Goal: Information Seeking & Learning: Find contact information

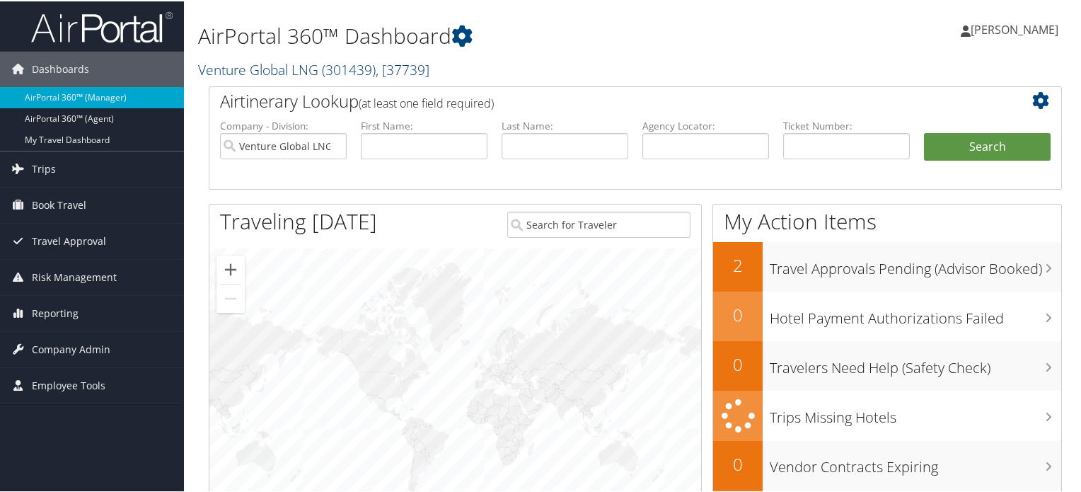
click at [352, 73] on span "( 301439 )" at bounding box center [349, 68] width 54 height 19
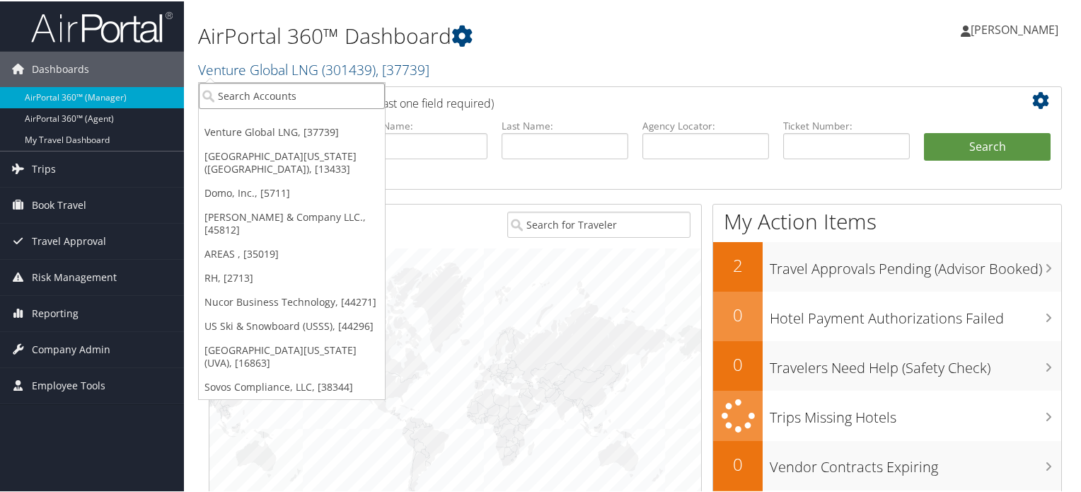
click at [357, 96] on input "search" at bounding box center [292, 94] width 186 height 26
paste input "Cornerstone Detention Products"
type input "Cornerstone Detention"
click at [609, 36] on h1 "AirPortal 360™ Dashboard" at bounding box center [489, 35] width 583 height 30
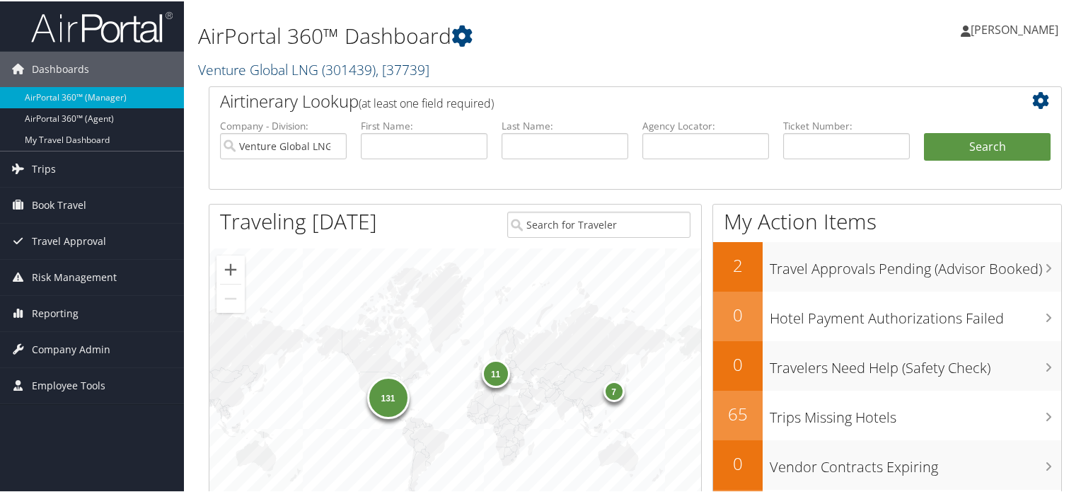
click at [339, 76] on span "( 301439 )" at bounding box center [349, 68] width 54 height 19
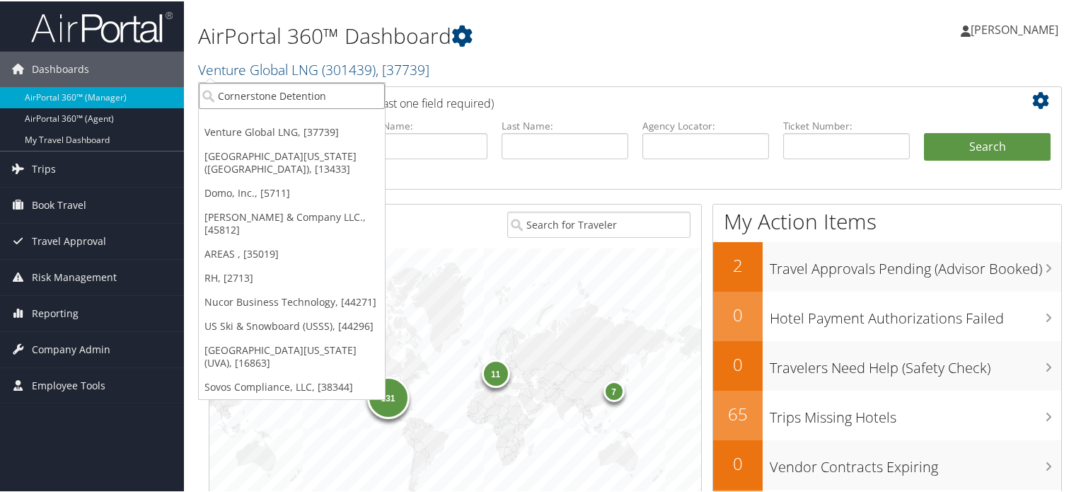
click at [320, 101] on input "Cornerstone Detention" at bounding box center [292, 94] width 186 height 26
paste input "Cornerstone Detention Products"
type input "Cornerstone Detention Products"
click at [379, 93] on input "Cornerstone Detention Products" at bounding box center [292, 94] width 186 height 26
paste input "Cornerstone"
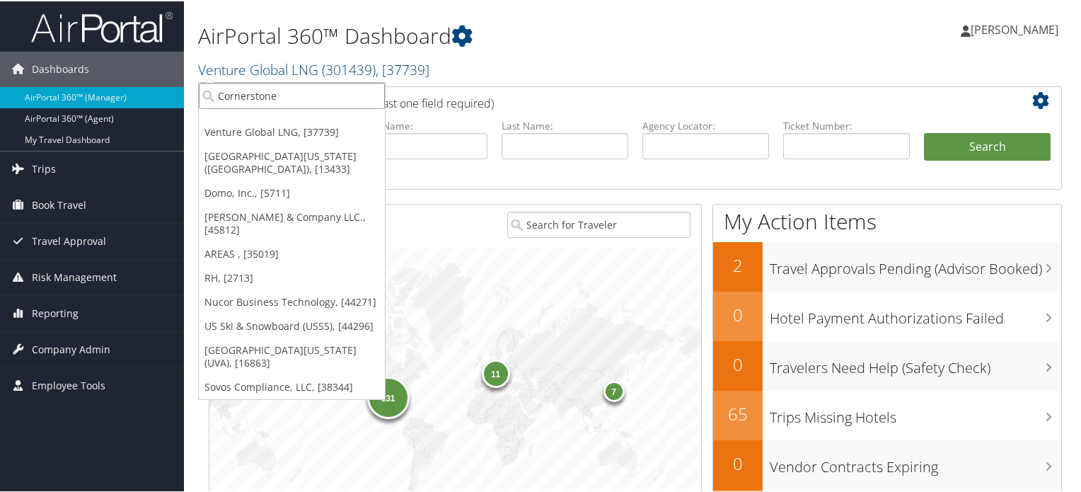
type input "Cornerstone"
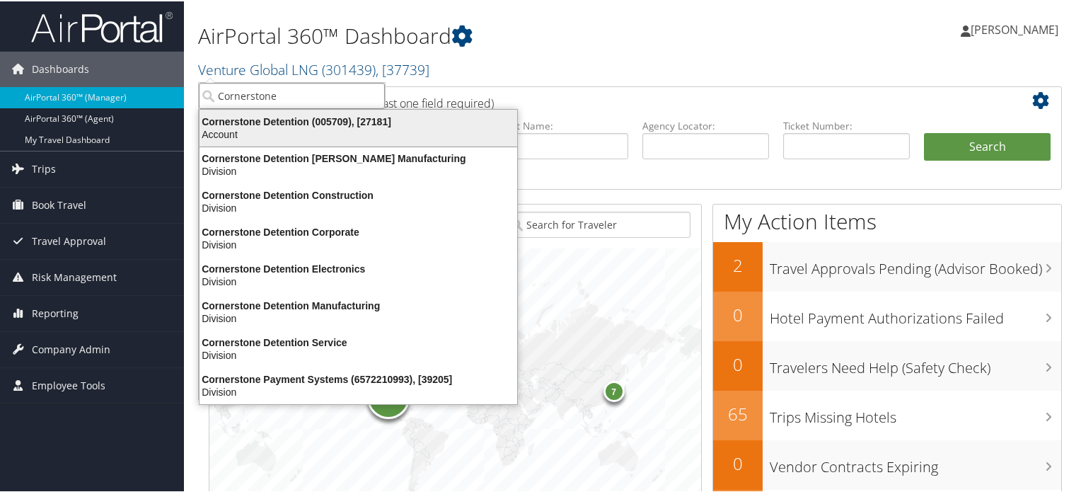
click at [322, 132] on div "Account" at bounding box center [358, 133] width 335 height 13
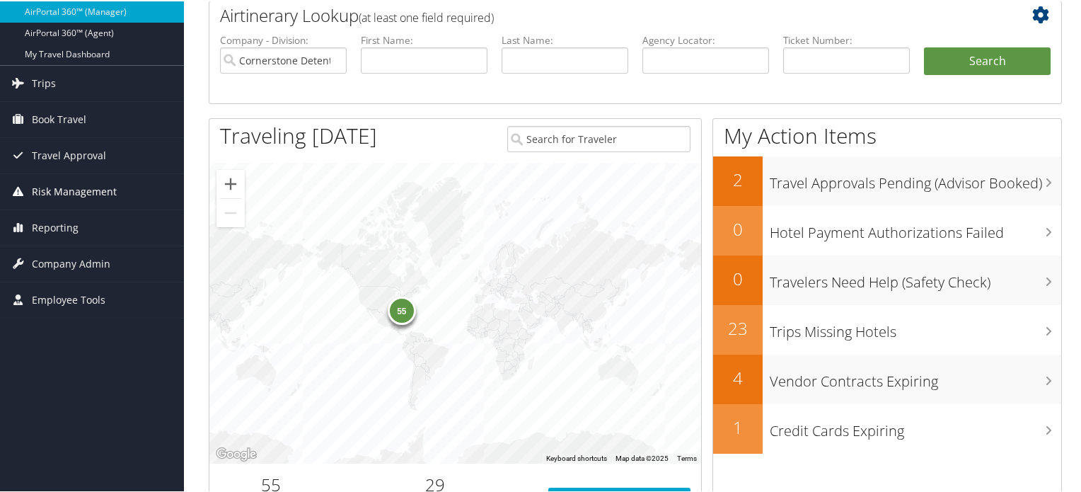
scroll to position [141, 0]
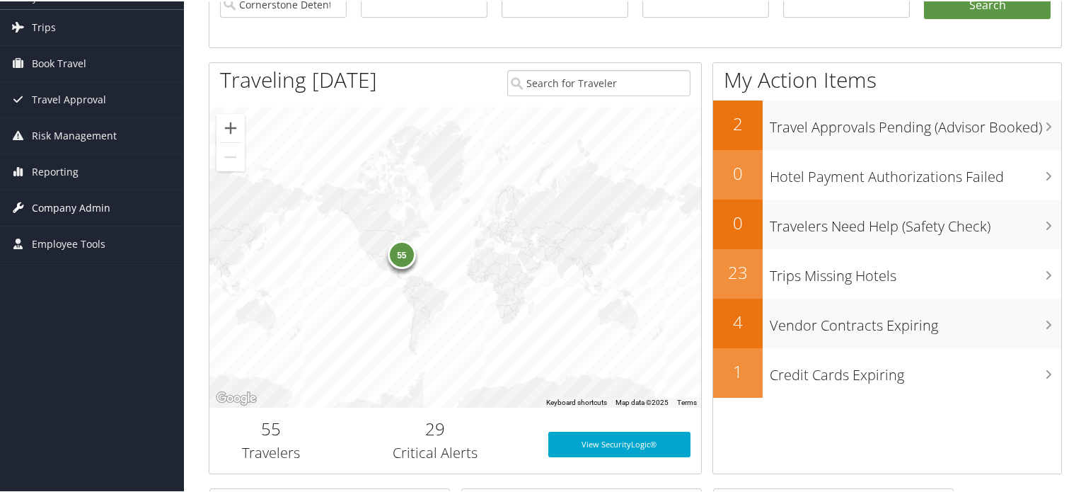
click at [88, 206] on span "Company Admin" at bounding box center [71, 206] width 78 height 35
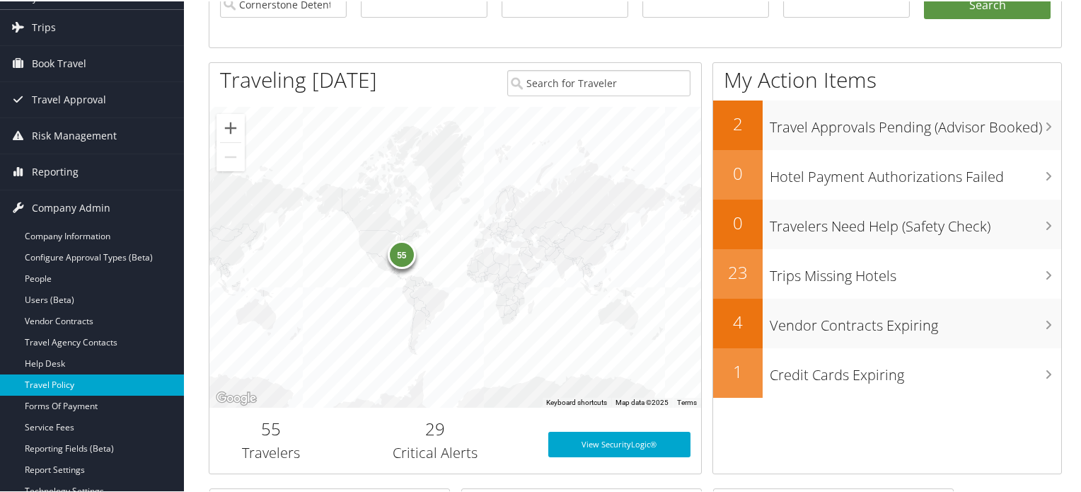
scroll to position [212, 0]
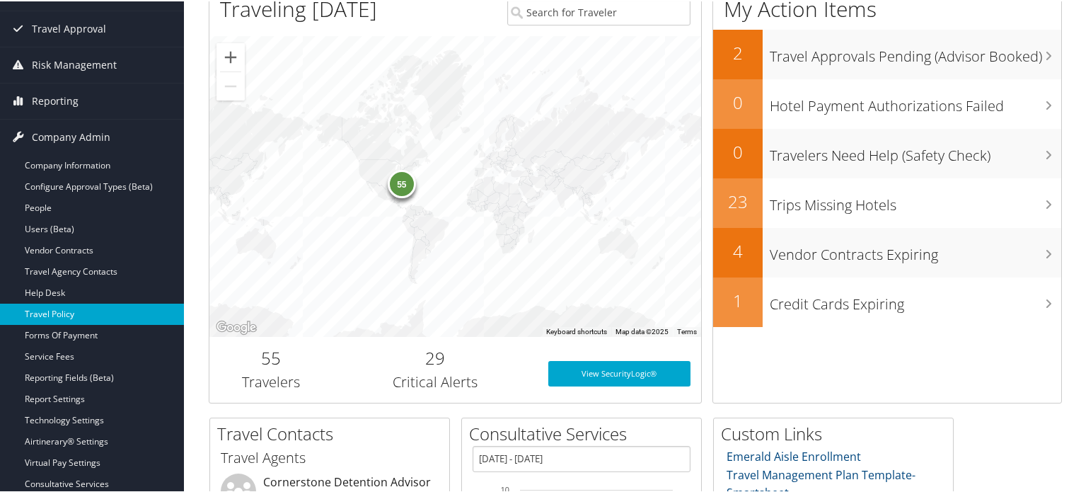
click at [101, 315] on link "Travel Policy" at bounding box center [92, 312] width 184 height 21
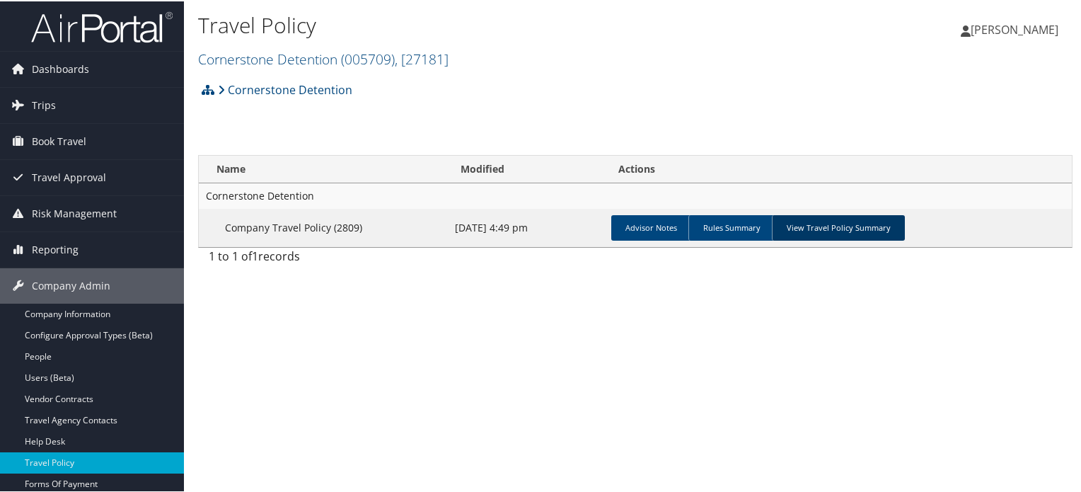
click at [793, 223] on link "View Travel Policy Summary" at bounding box center [838, 226] width 133 height 25
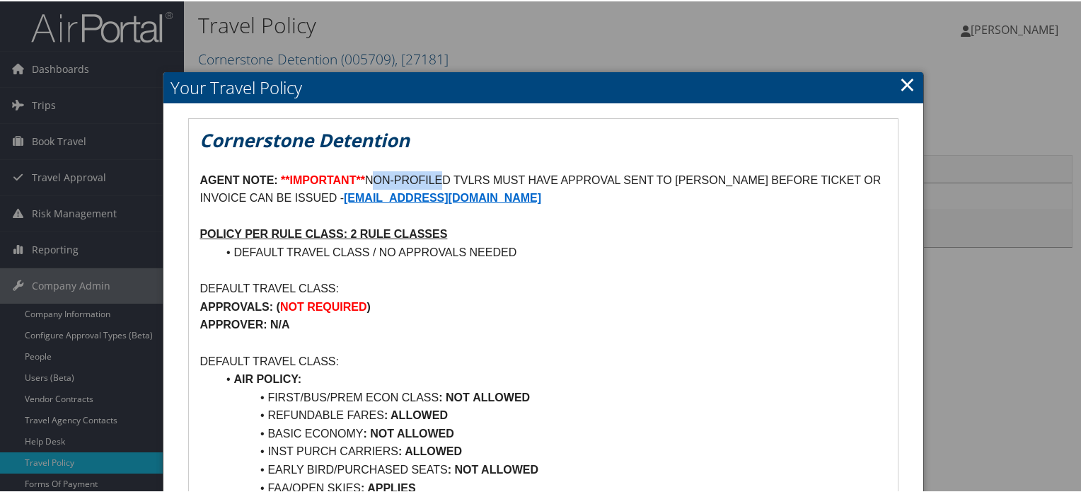
drag, startPoint x: 373, startPoint y: 175, endPoint x: 447, endPoint y: 173, distance: 73.6
click at [447, 173] on p "AGENT NOTE: **IMPORTANT** NON-PROFILED TVLRS MUST HAVE APPROVAL SENT TO [PERSON…" at bounding box center [542, 188] width 687 height 36
drag, startPoint x: 465, startPoint y: 173, endPoint x: 634, endPoint y: 187, distance: 169.0
click at [625, 178] on p "AGENT NOTE: **IMPORTANT** NON-PROFILED TVLRS MUST HAVE APPROVAL SENT TO [PERSON…" at bounding box center [542, 188] width 687 height 36
click at [657, 209] on p at bounding box center [542, 215] width 687 height 18
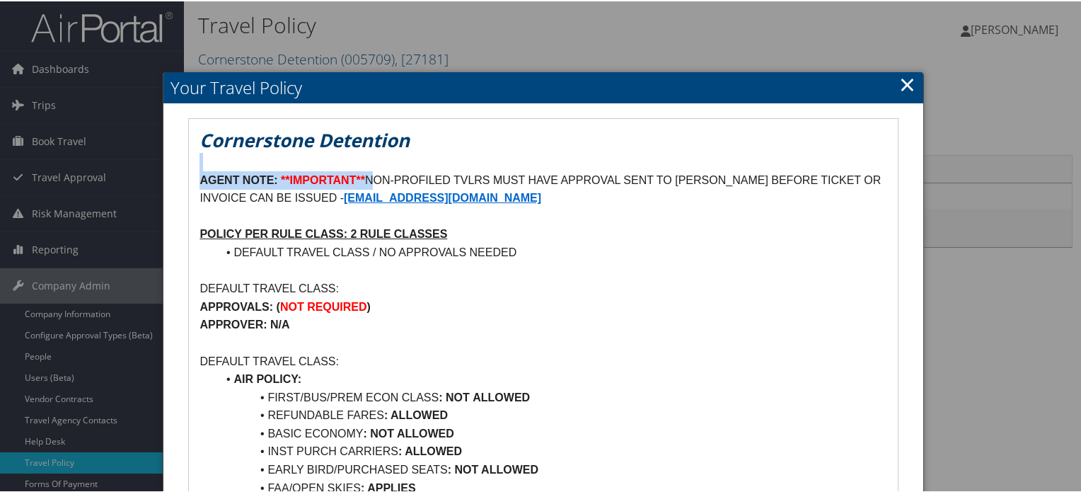
drag, startPoint x: 374, startPoint y: 175, endPoint x: 515, endPoint y: 169, distance: 140.8
click at [515, 170] on p "AGENT NOTE: **IMPORTANT** NON-PROFILED TVLRS MUST HAVE APPROVAL SENT TO [PERSON…" at bounding box center [542, 188] width 687 height 36
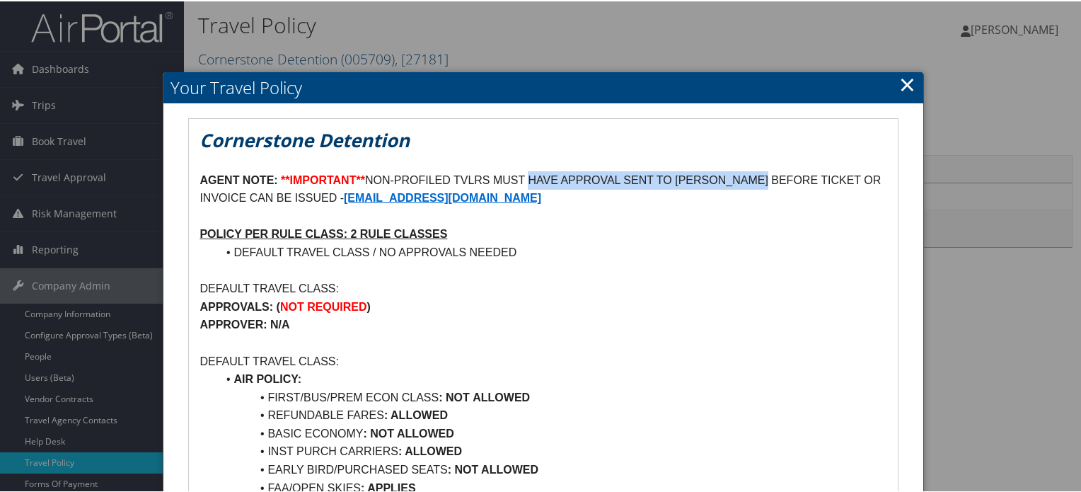
drag, startPoint x: 533, startPoint y: 169, endPoint x: 761, endPoint y: 182, distance: 228.8
click at [760, 179] on p "AGENT NOTE: **IMPORTANT** NON-PROFILED TVLRS MUST HAVE APPROVAL SENT TO [PERSON…" at bounding box center [542, 188] width 687 height 36
click at [750, 265] on p at bounding box center [542, 269] width 687 height 18
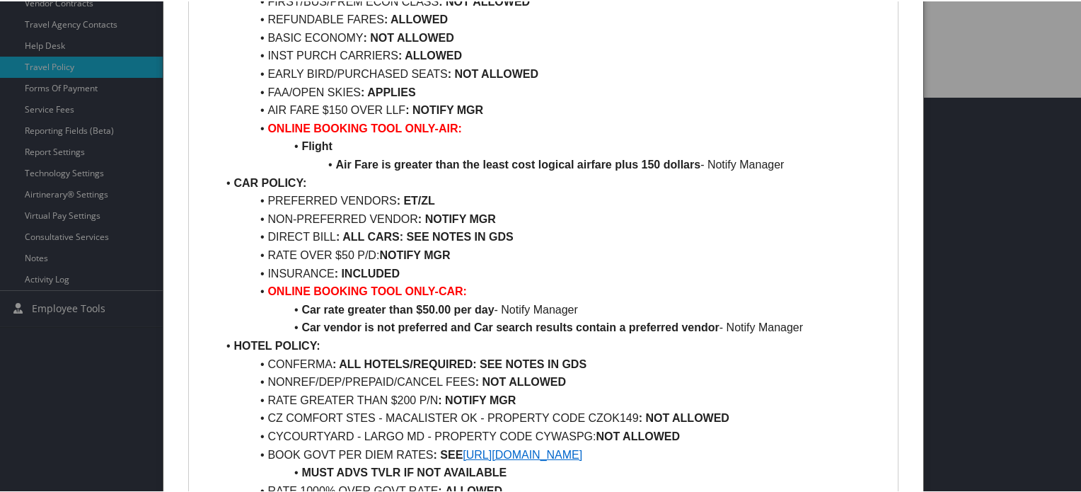
scroll to position [466, 0]
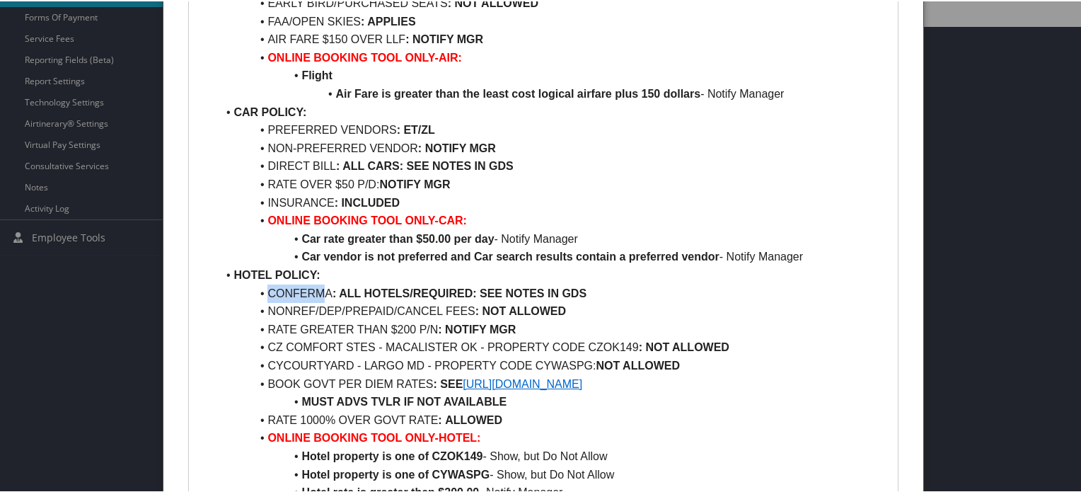
drag, startPoint x: 269, startPoint y: 293, endPoint x: 331, endPoint y: 291, distance: 62.3
click at [325, 291] on li "CONFERMA : ALL HOTELS/REQUIRED: SEE NOTES IN GDS" at bounding box center [551, 292] width 670 height 18
click at [350, 288] on strong ": ALL HOTELS/REQUIRED: SEE NOTES IN GDS" at bounding box center [459, 292] width 254 height 12
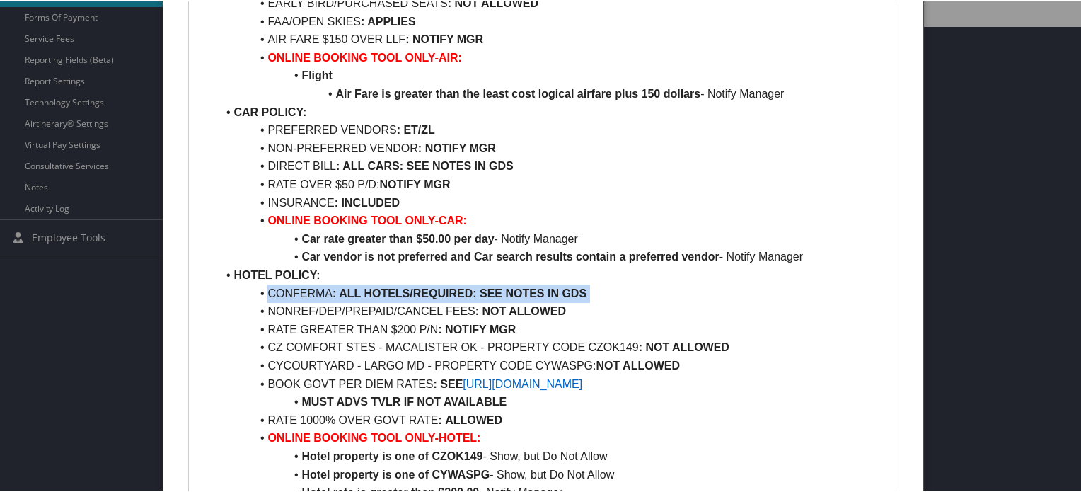
click at [350, 288] on strong ": ALL HOTELS/REQUIRED: SEE NOTES IN GDS" at bounding box center [459, 292] width 254 height 12
click at [469, 291] on strong ": ALL HOTELS/REQUIRED: SEE NOTES IN GDS" at bounding box center [459, 292] width 254 height 12
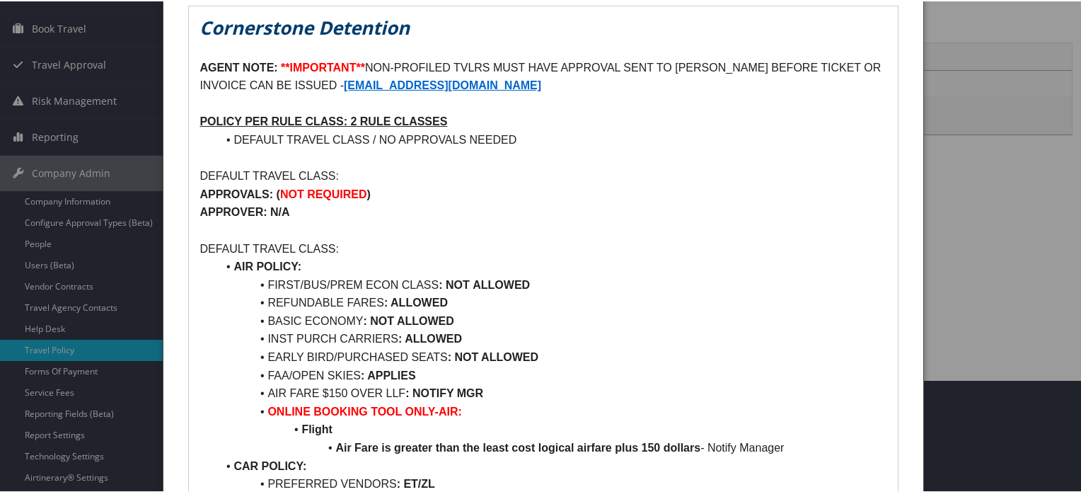
scroll to position [0, 0]
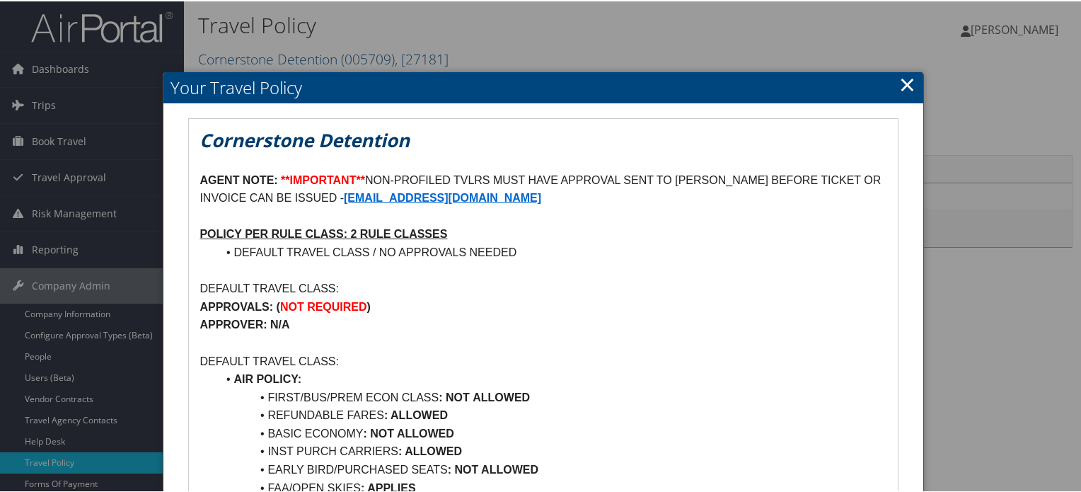
click at [902, 88] on link "×" at bounding box center [907, 83] width 16 height 28
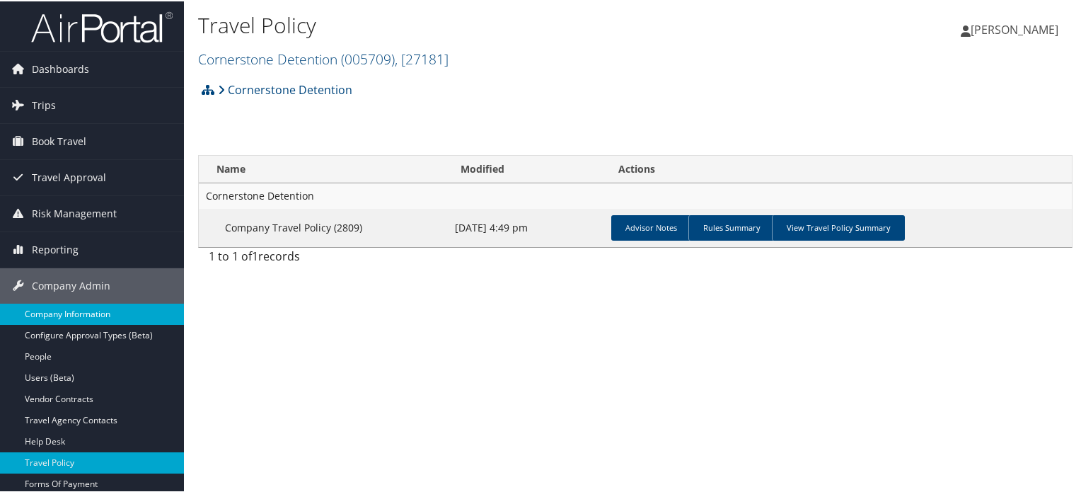
click at [78, 307] on link "Company Information" at bounding box center [92, 312] width 184 height 21
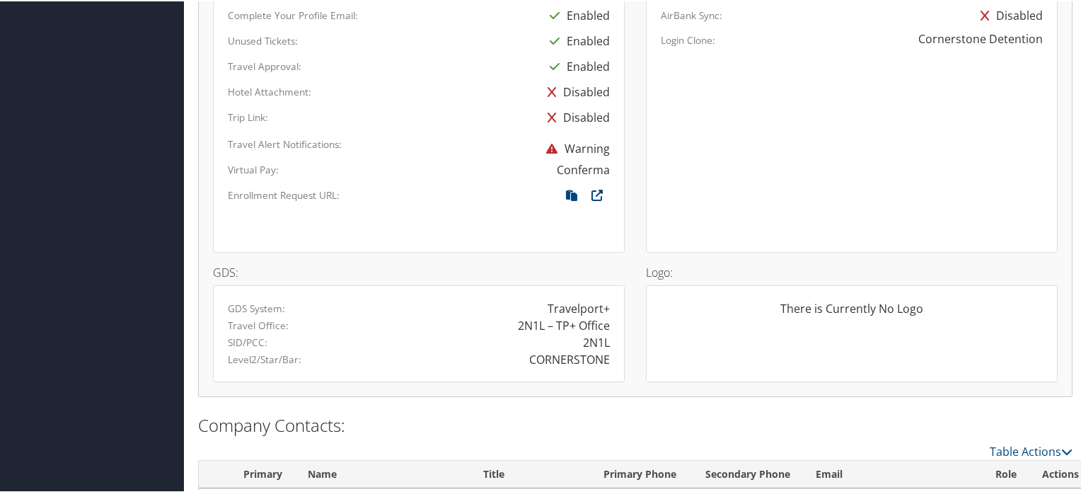
scroll to position [919, 0]
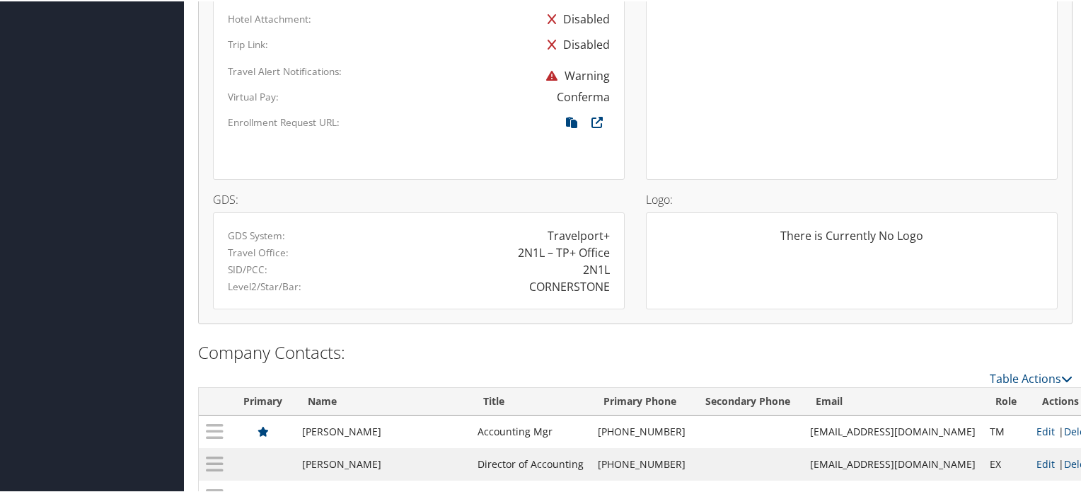
click at [563, 285] on div "CORNERSTONE" at bounding box center [569, 285] width 81 height 17
copy div "CORNERSTONE"
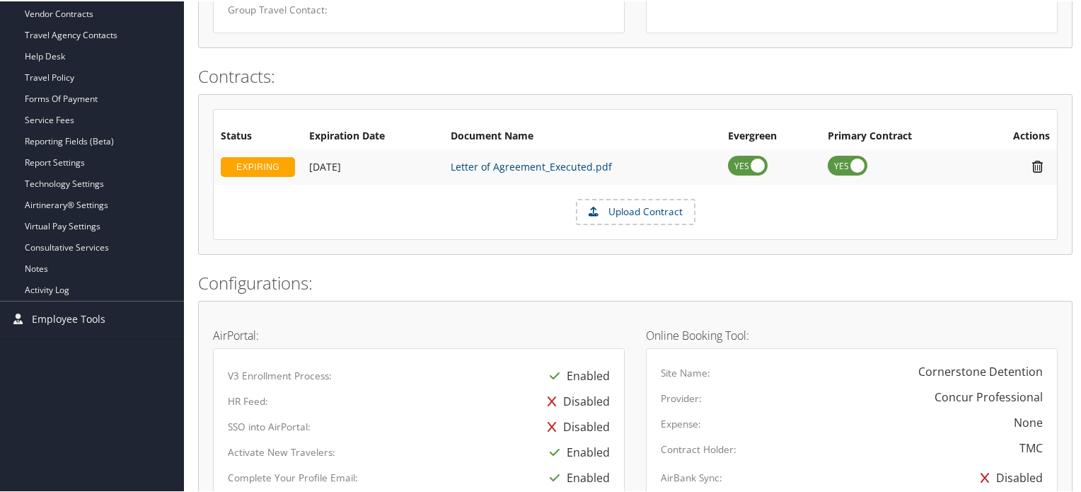
scroll to position [283, 0]
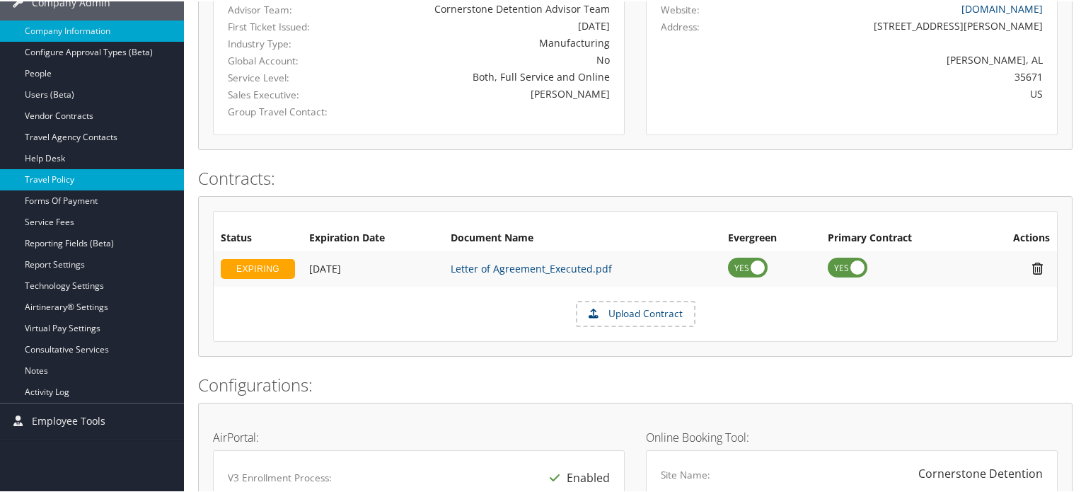
click at [90, 178] on link "Travel Policy" at bounding box center [92, 178] width 184 height 21
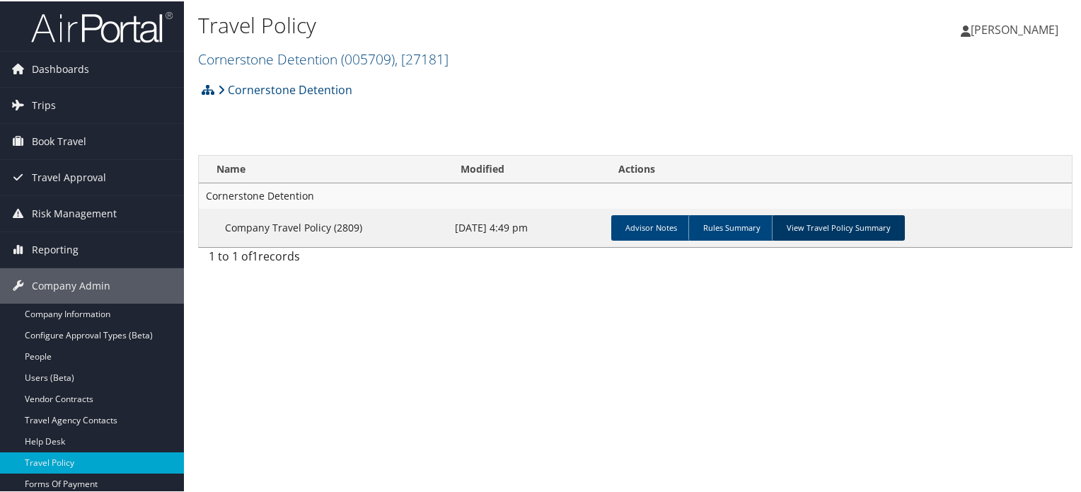
click at [844, 231] on link "View Travel Policy Summary" at bounding box center [838, 226] width 133 height 25
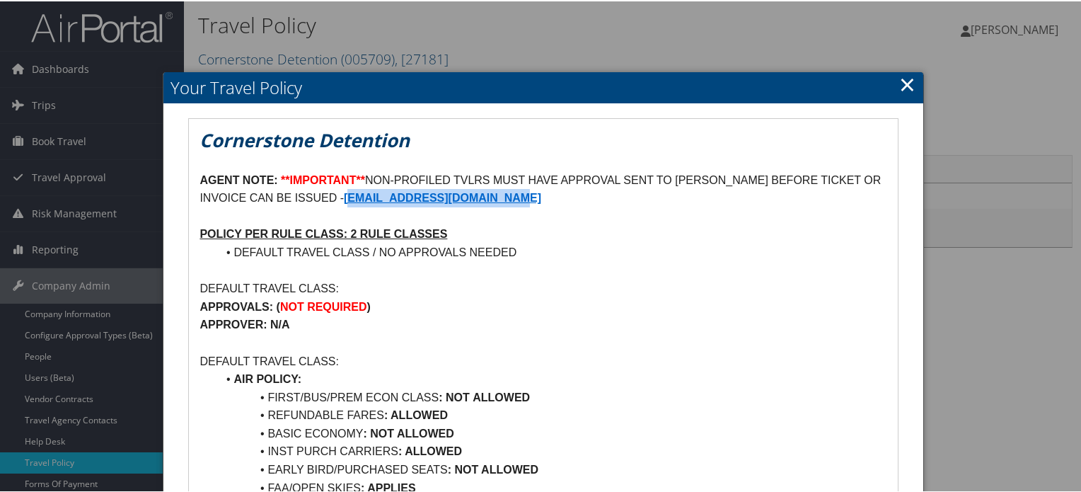
drag, startPoint x: 548, startPoint y: 197, endPoint x: 350, endPoint y: 195, distance: 198.0
click at [350, 195] on p "AGENT NOTE: **IMPORTANT** NON-PROFILED TVLRS MUST HAVE APPROVAL SENT TO [PERSON…" at bounding box center [542, 188] width 687 height 36
click at [598, 269] on p at bounding box center [542, 269] width 687 height 18
drag, startPoint x: 549, startPoint y: 197, endPoint x: 348, endPoint y: 197, distance: 200.8
click at [348, 197] on p "AGENT NOTE: **IMPORTANT** NON-PROFILED TVLRS MUST HAVE APPROVAL SENT TO [PERSON…" at bounding box center [542, 188] width 687 height 36
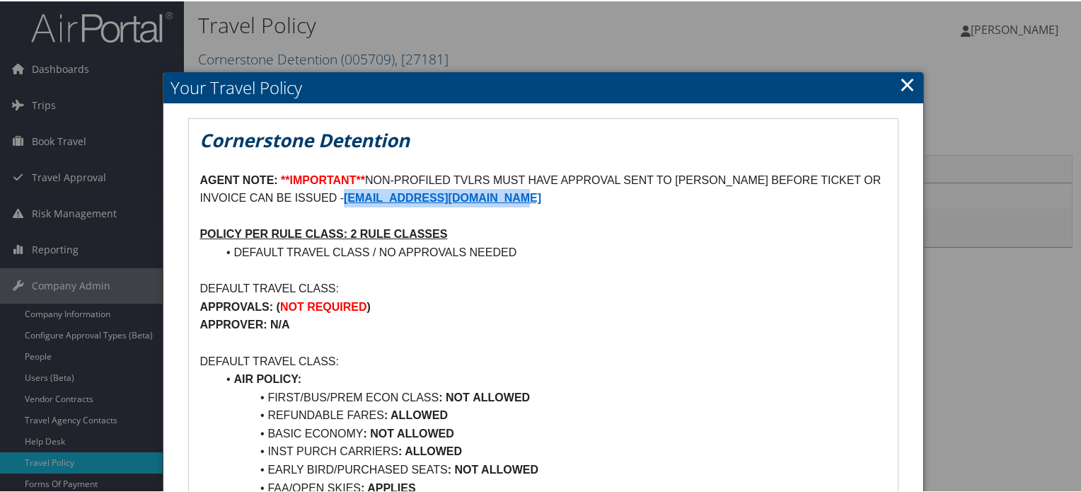
copy strong "[EMAIL_ADDRESS][DOMAIN_NAME]"
click at [899, 82] on link "×" at bounding box center [907, 83] width 16 height 28
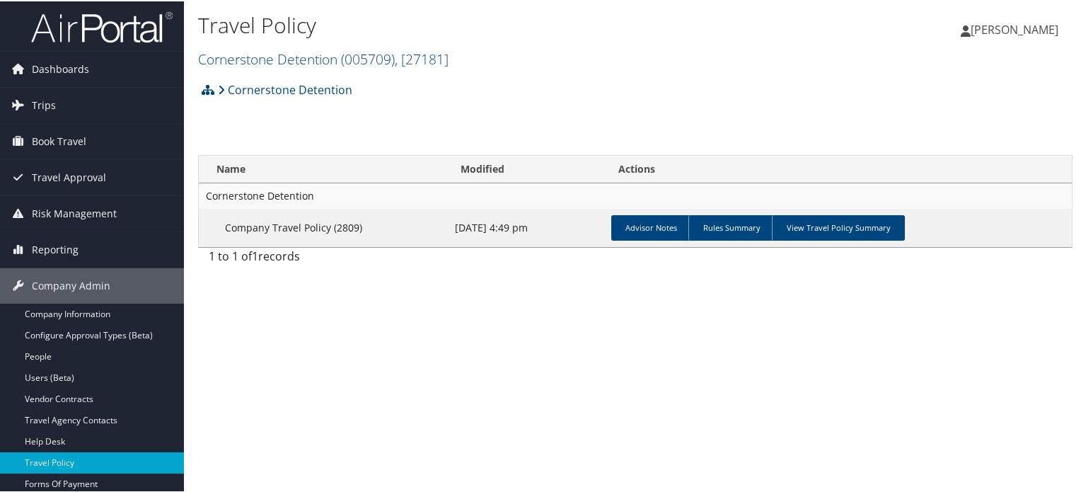
click at [105, 34] on img at bounding box center [101, 25] width 141 height 33
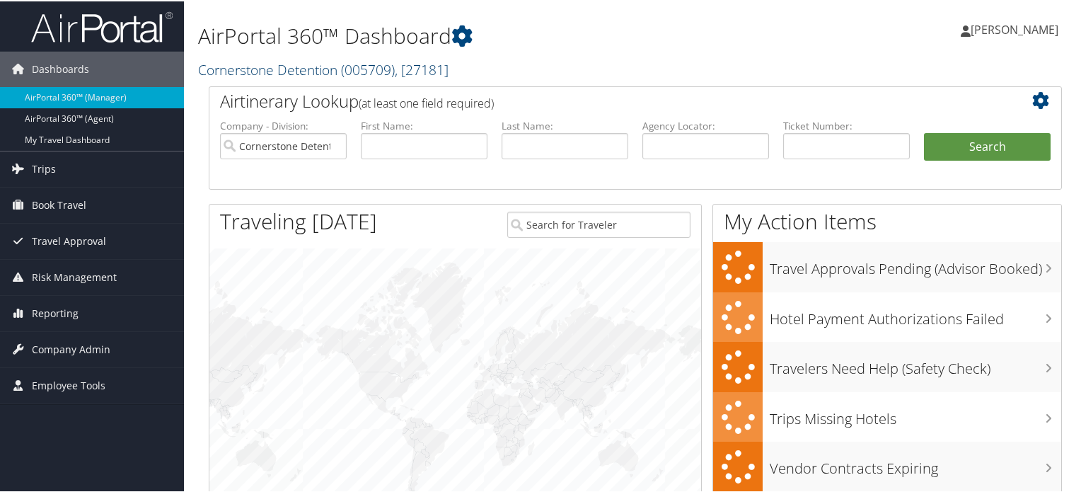
click at [305, 64] on link "Cornerstone Detention ( 005709 ) , [ 27181 ]" at bounding box center [323, 68] width 250 height 19
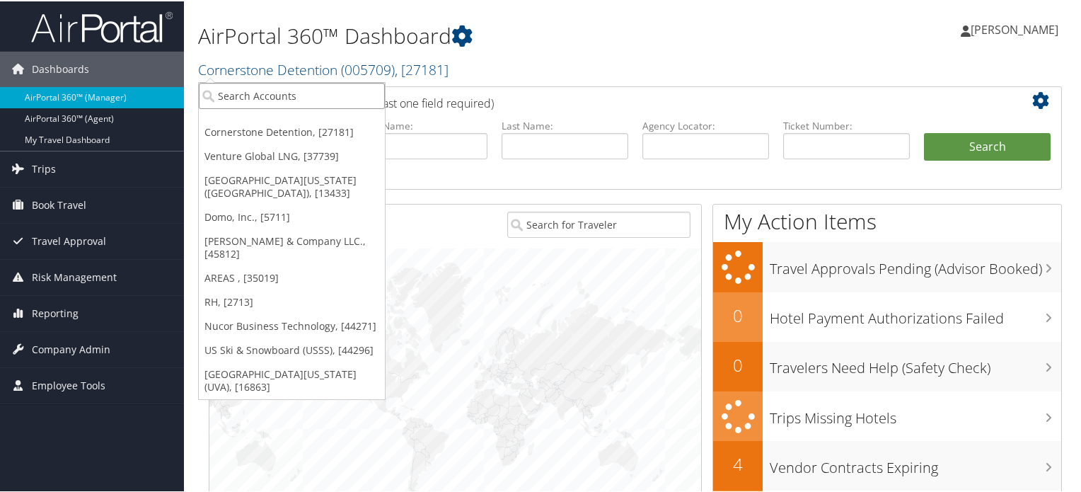
click at [314, 93] on input "search" at bounding box center [292, 94] width 186 height 26
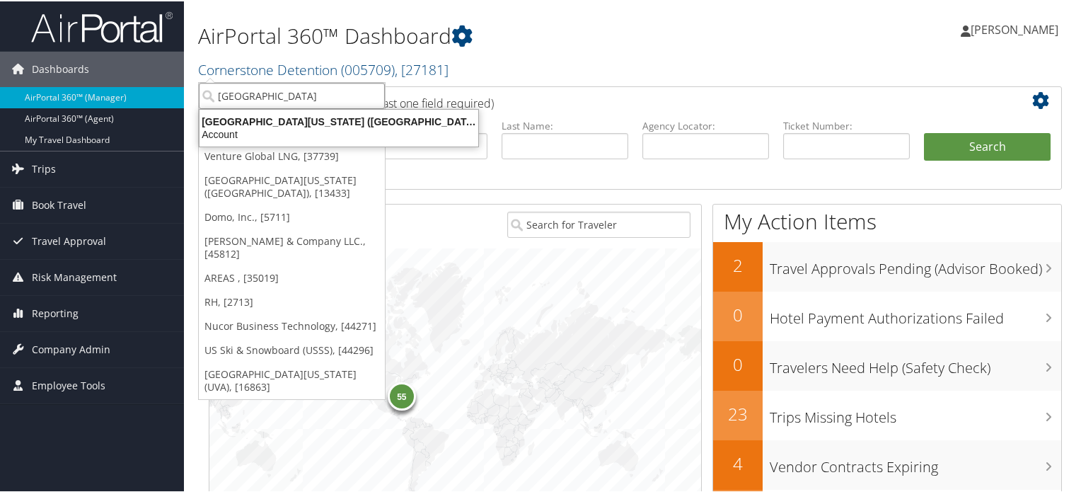
type input "university of washington"
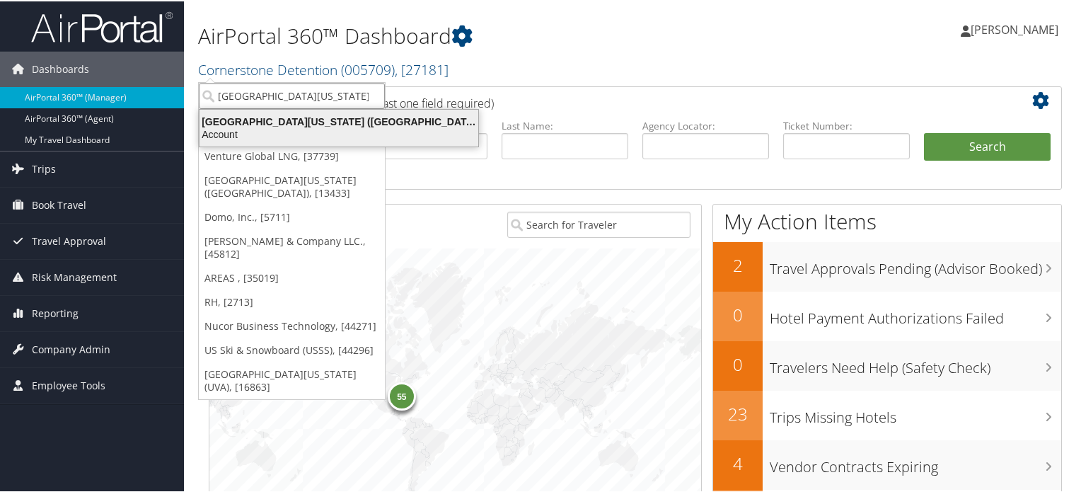
click at [312, 130] on div "Account" at bounding box center [339, 133] width 296 height 13
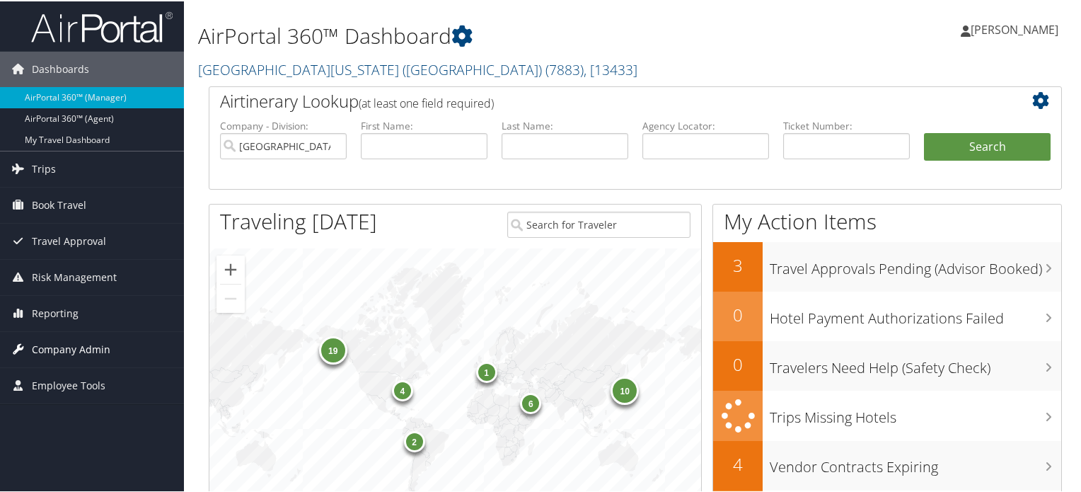
click at [68, 347] on span "Company Admin" at bounding box center [71, 347] width 78 height 35
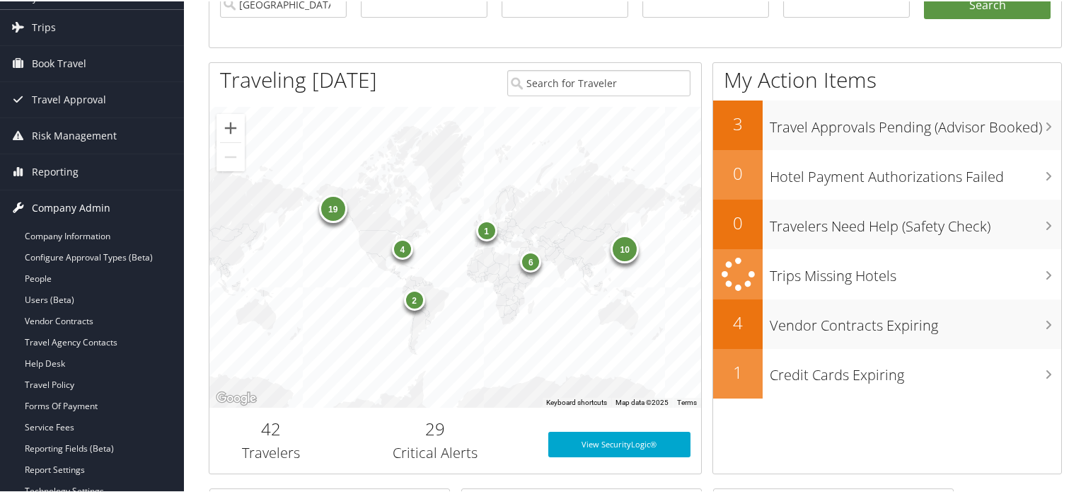
scroll to position [212, 0]
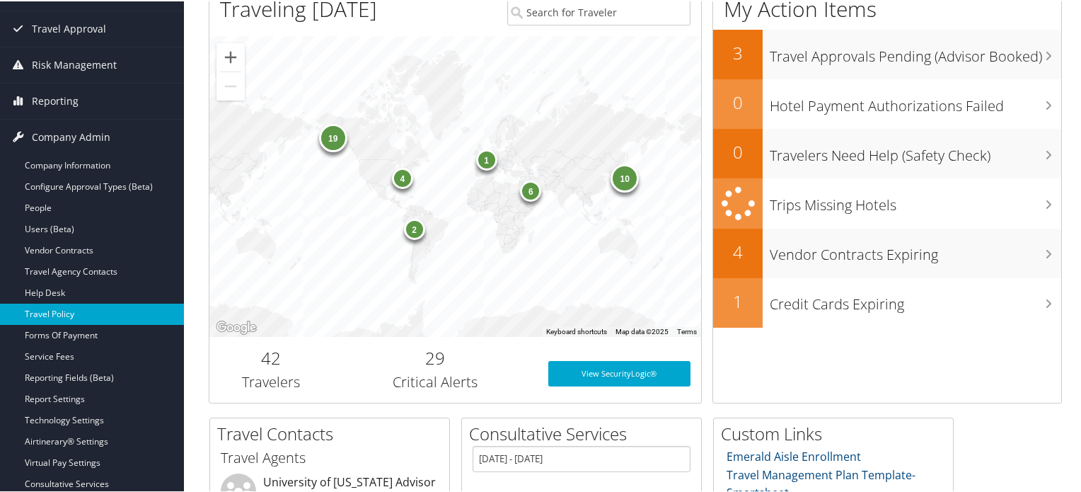
click at [81, 316] on link "Travel Policy" at bounding box center [92, 312] width 184 height 21
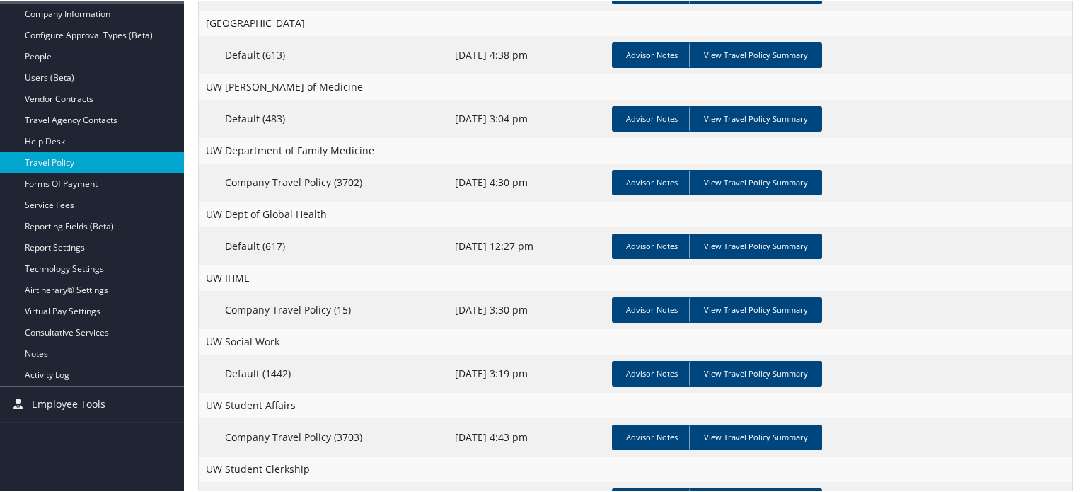
scroll to position [352, 0]
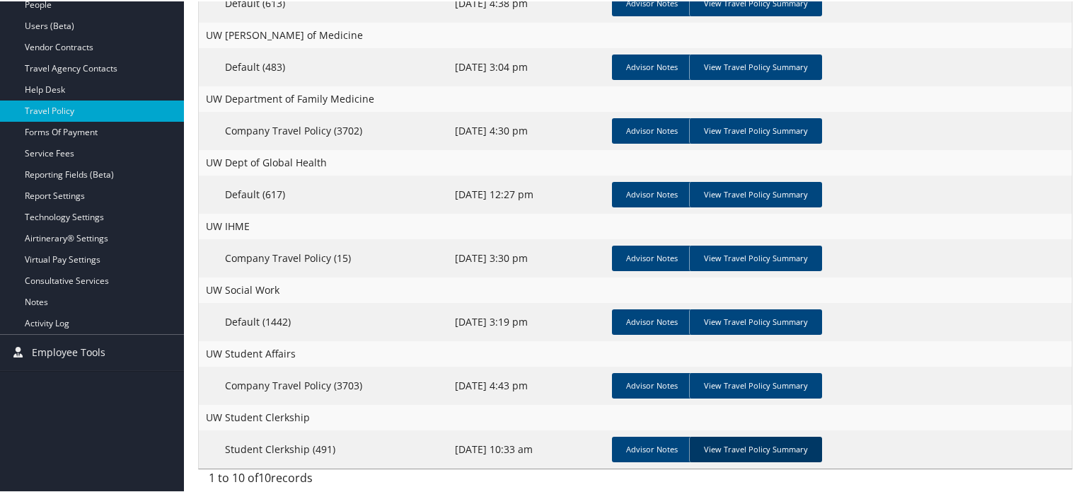
click at [777, 455] on link "View Travel Policy Summary" at bounding box center [755, 447] width 133 height 25
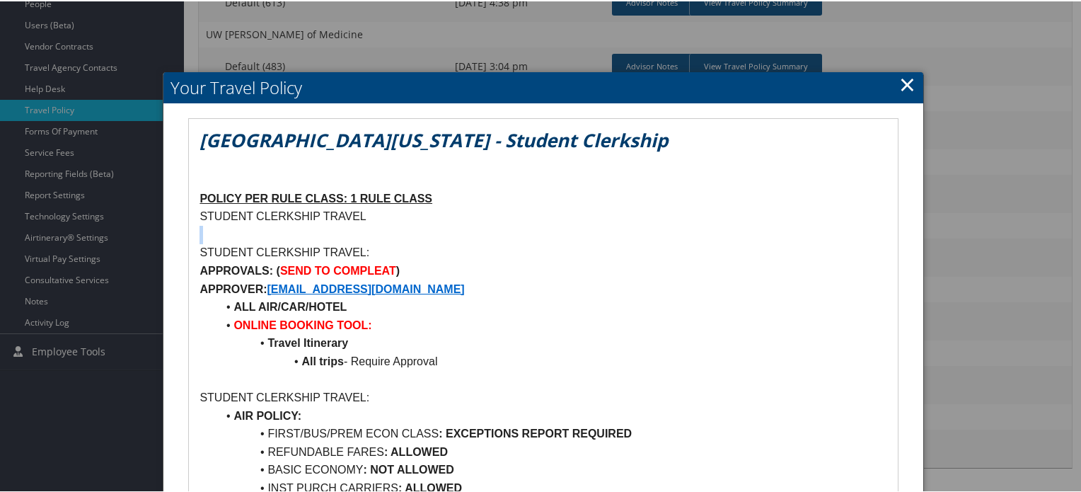
drag, startPoint x: 288, startPoint y: 247, endPoint x: 405, endPoint y: 238, distance: 117.0
click at [419, 242] on p "STUDENT CLERKSHIP TRAVEL:" at bounding box center [542, 251] width 687 height 18
drag, startPoint x: 194, startPoint y: 266, endPoint x: 425, endPoint y: 264, distance: 230.6
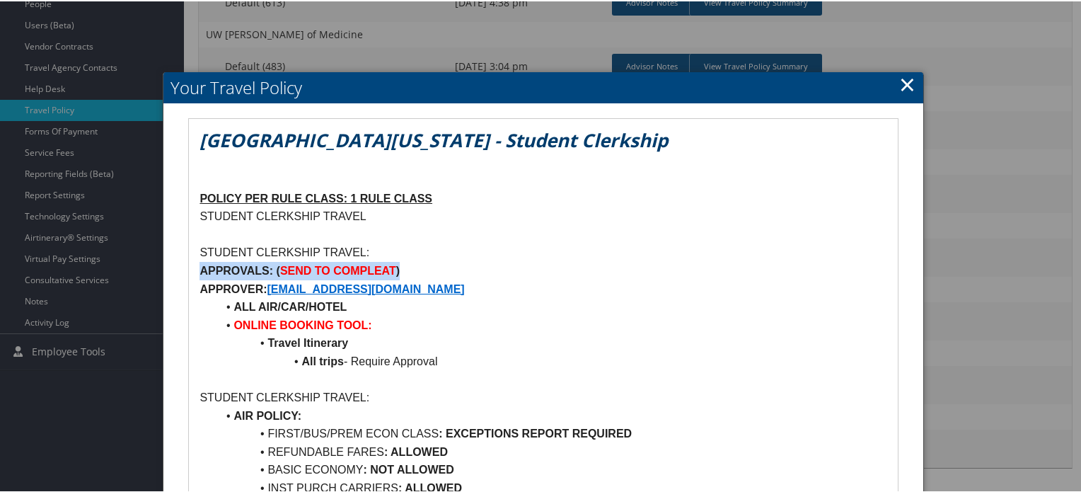
click at [436, 267] on p "APPROVALS: ( SEND TO COMPLEAT )" at bounding box center [542, 269] width 687 height 18
drag, startPoint x: 419, startPoint y: 271, endPoint x: 235, endPoint y: 272, distance: 183.9
click at [513, 268] on p "APPROVALS: ( SEND TO COMPLEAT )" at bounding box center [542, 269] width 687 height 18
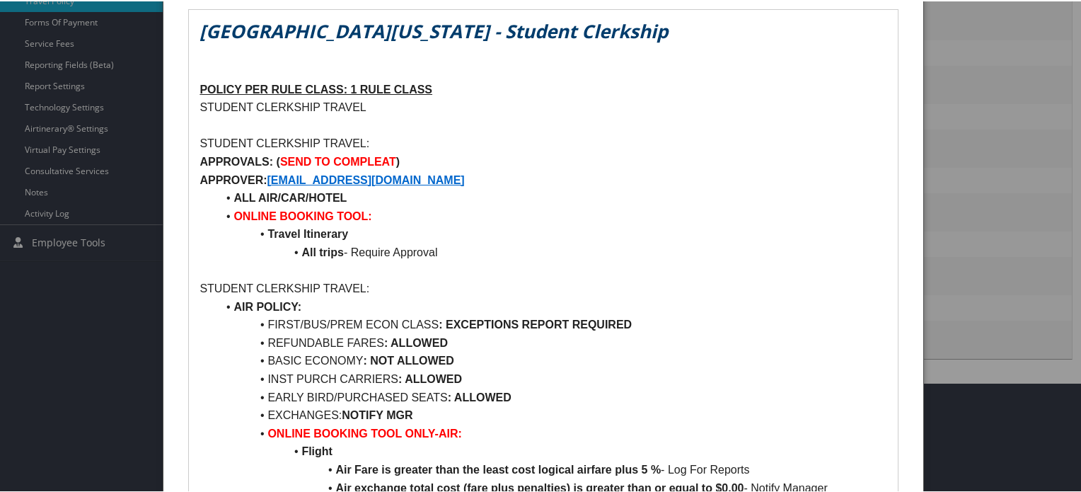
scroll to position [494, 0]
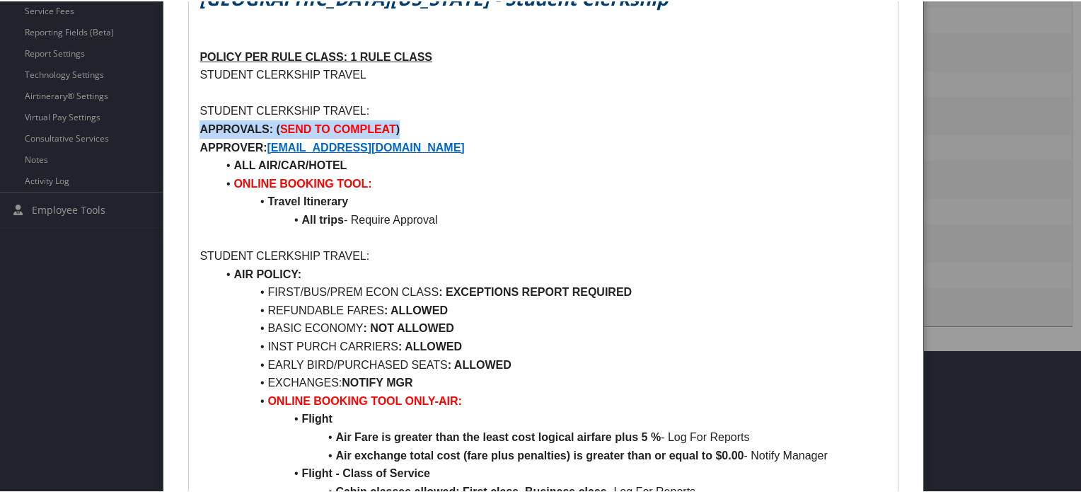
drag, startPoint x: 339, startPoint y: 128, endPoint x: 435, endPoint y: 127, distance: 95.5
click at [475, 137] on p "APPROVER: [EMAIL_ADDRESS][DOMAIN_NAME]" at bounding box center [542, 146] width 687 height 18
drag, startPoint x: 197, startPoint y: 124, endPoint x: 465, endPoint y: 136, distance: 269.0
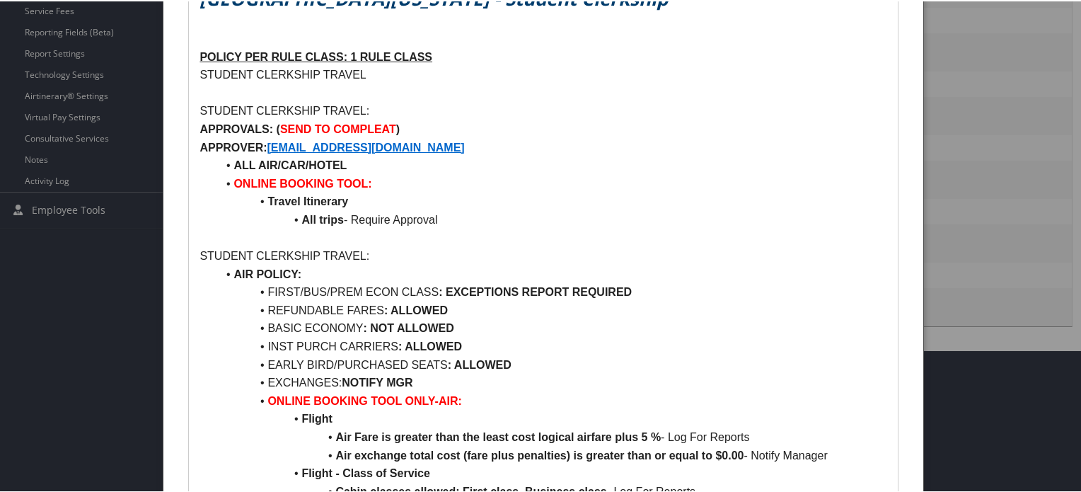
click at [516, 140] on p "APPROVER: [EMAIL_ADDRESS][DOMAIN_NAME]" at bounding box center [542, 146] width 687 height 18
